Goal: Find specific page/section: Find specific page/section

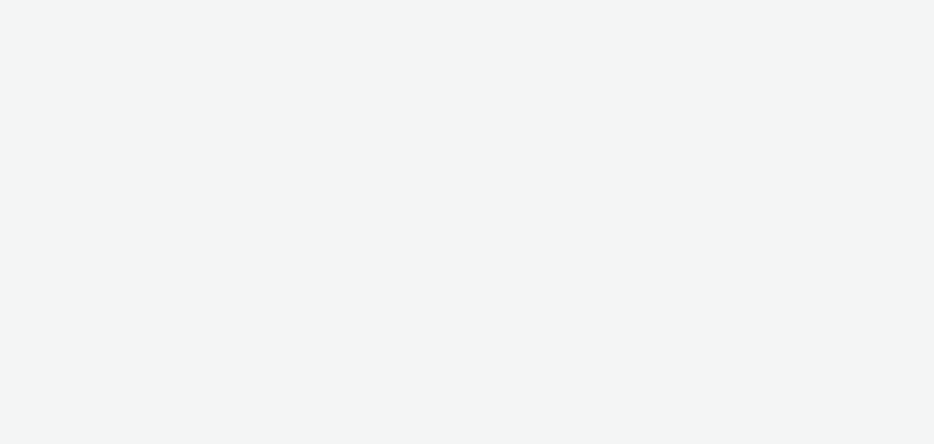
select select "669924e3-c150-4da8-9b11-3597d0533b39"
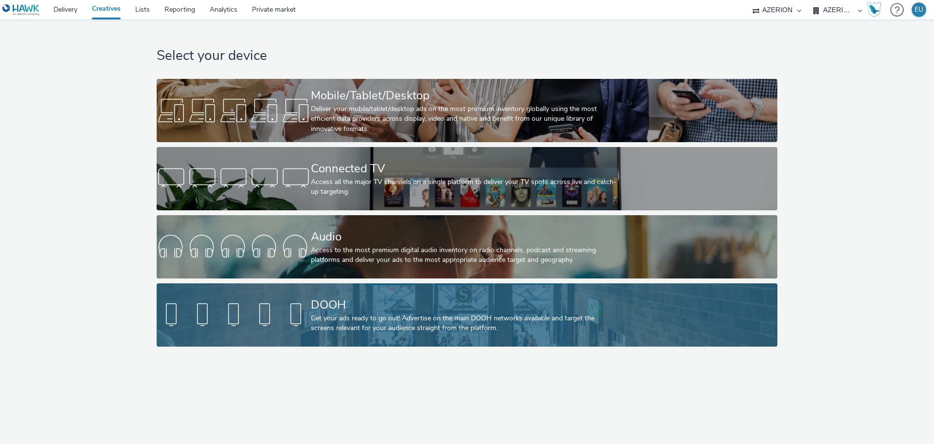
drag, startPoint x: 352, startPoint y: 278, endPoint x: 352, endPoint y: 285, distance: 6.8
click at [352, 278] on div "Select your device Mobile/Tablet/Desktop Deliver your mobile/tablet/desktop ads…" at bounding box center [466, 185] width 627 height 332
click at [352, 285] on div "DOOH Get your ads ready to go out! Advertise on the main DOOH networks availabl…" at bounding box center [465, 314] width 308 height 63
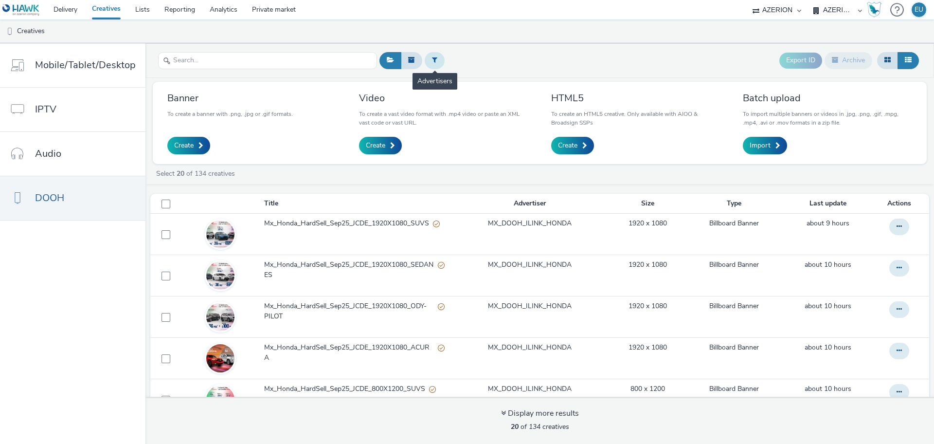
click at [432, 60] on icon at bounding box center [434, 59] width 5 height 7
click at [469, 62] on div at bounding box center [484, 62] width 69 height 12
type input "honda"
click at [475, 80] on span "MX_DOOH_ILINK_HONDA" at bounding box center [492, 79] width 84 height 10
click at [283, 60] on input "text" at bounding box center [267, 60] width 219 height 17
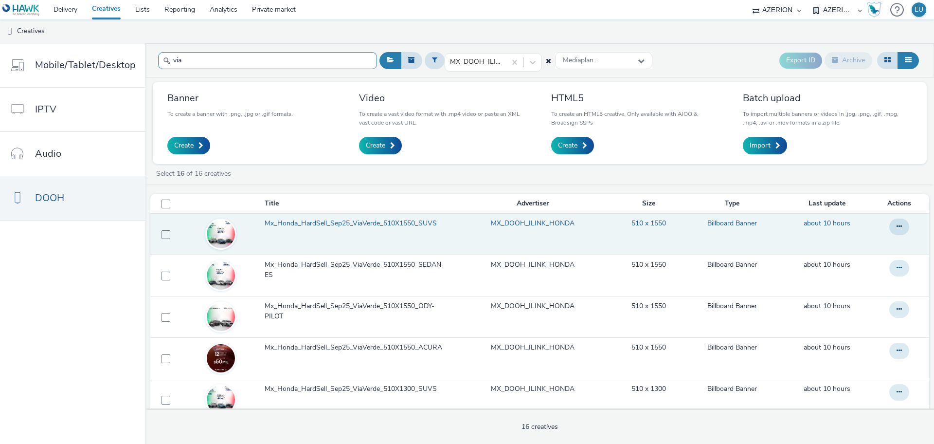
type input "via"
click at [353, 233] on link "Mx_Honda_HardSell_Sep25_ViaVerde_510X1550_SUVS" at bounding box center [358, 225] width 186 height 15
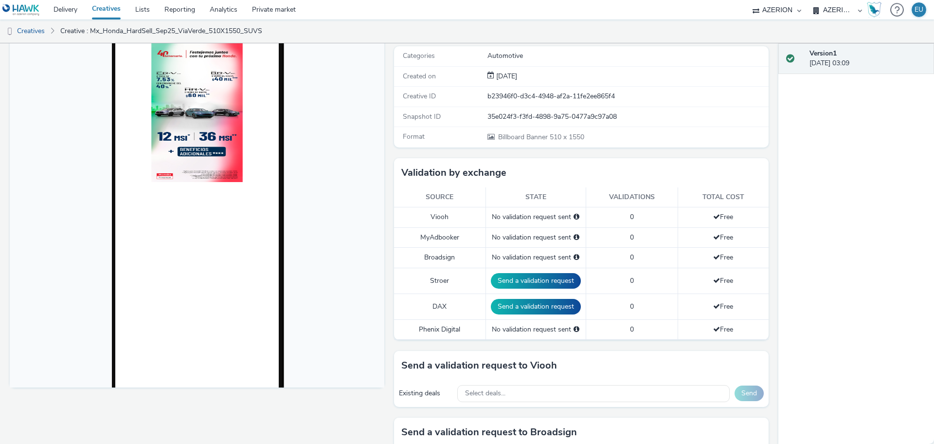
scroll to position [61, 0]
